Goal: Task Accomplishment & Management: Use online tool/utility

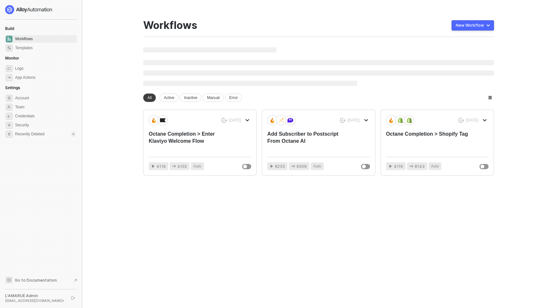
click at [463, 23] on div "New Workflow" at bounding box center [470, 25] width 28 height 5
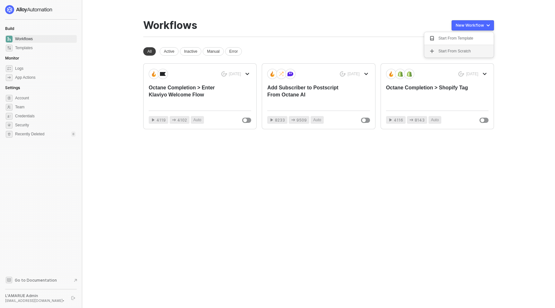
click at [446, 49] on div "Start From Scratch" at bounding box center [454, 51] width 32 height 6
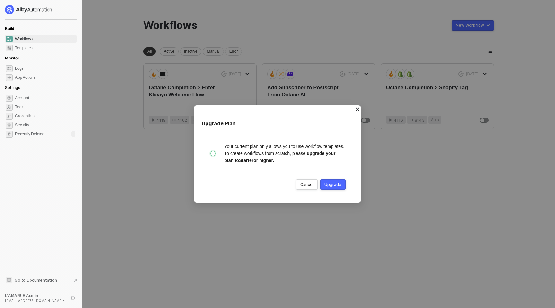
click at [331, 184] on div "Upgrade" at bounding box center [332, 184] width 17 height 5
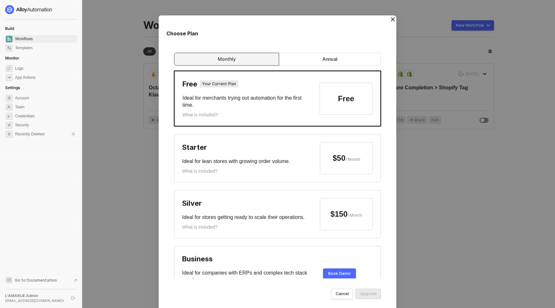
click at [205, 173] on div "What is included?" at bounding box center [200, 171] width 36 height 6
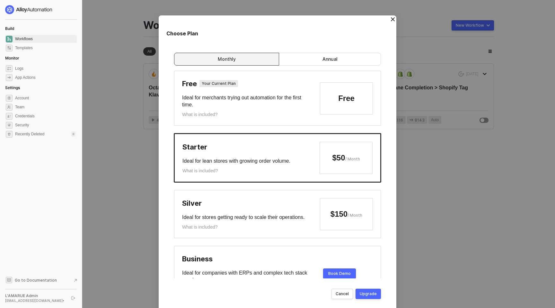
click at [203, 170] on div "What is included?" at bounding box center [200, 171] width 36 height 6
click at [201, 171] on div "What is included?" at bounding box center [200, 171] width 36 height 6
click at [300, 55] on label "Annual" at bounding box center [330, 59] width 102 height 13
click at [330, 61] on input "Annual" at bounding box center [330, 61] width 0 height 0
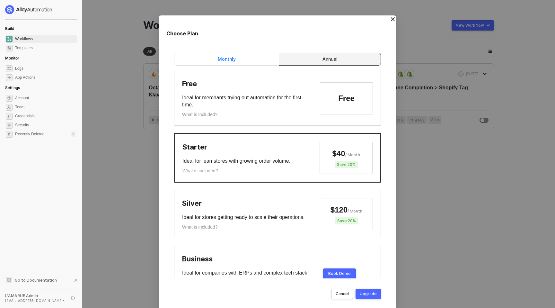
click at [247, 61] on label "Monthly" at bounding box center [226, 59] width 105 height 13
click at [227, 61] on input "Monthly" at bounding box center [227, 61] width 0 height 0
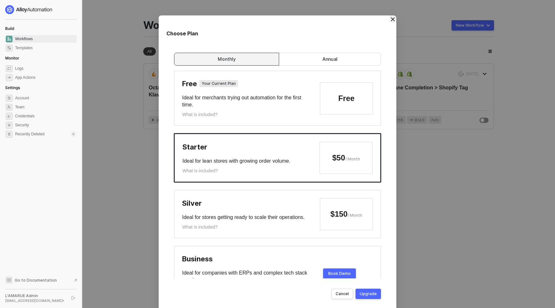
click at [392, 18] on icon "Close" at bounding box center [392, 19] width 5 height 5
